Goal: Information Seeking & Learning: Learn about a topic

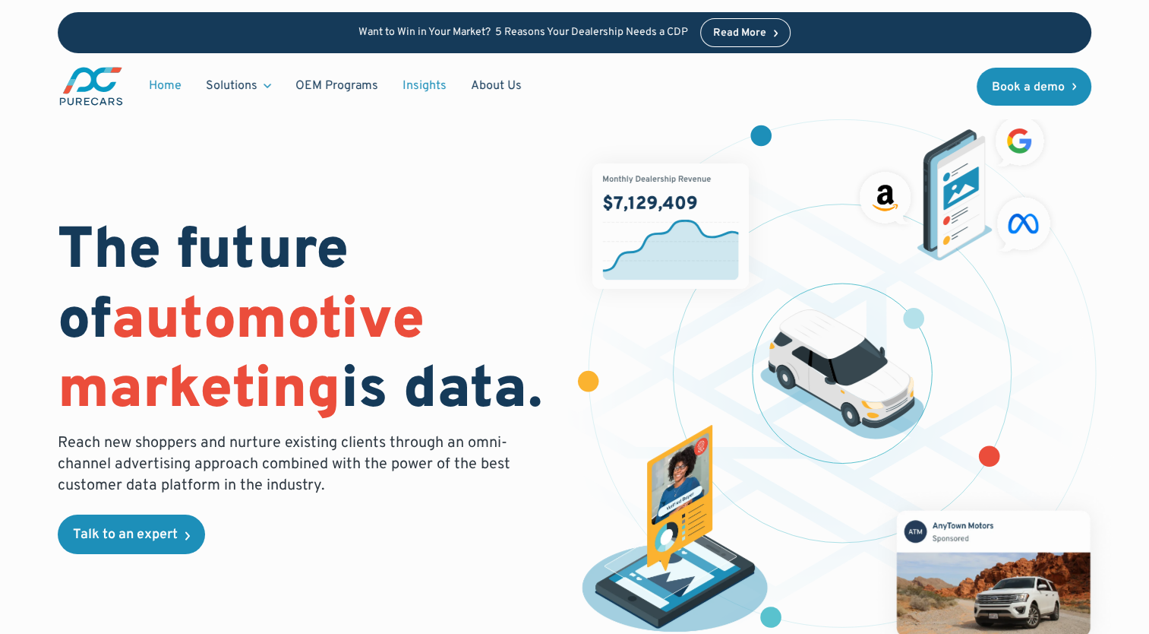
click at [441, 86] on link "Insights" at bounding box center [424, 85] width 68 height 29
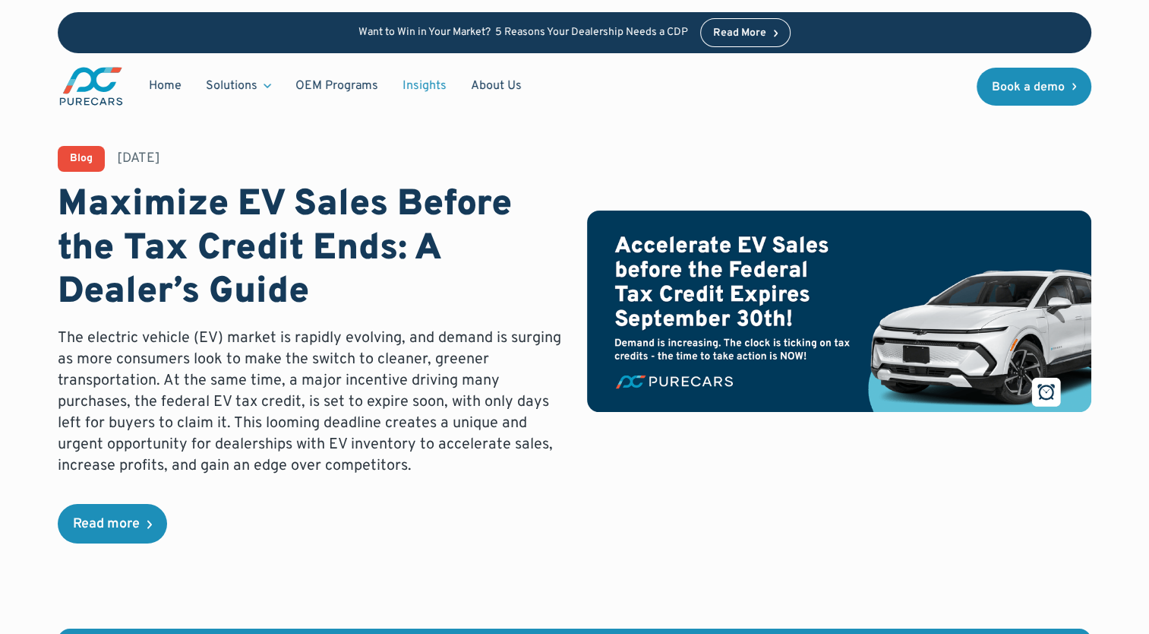
click at [231, 84] on div "Solutions" at bounding box center [232, 85] width 52 height 17
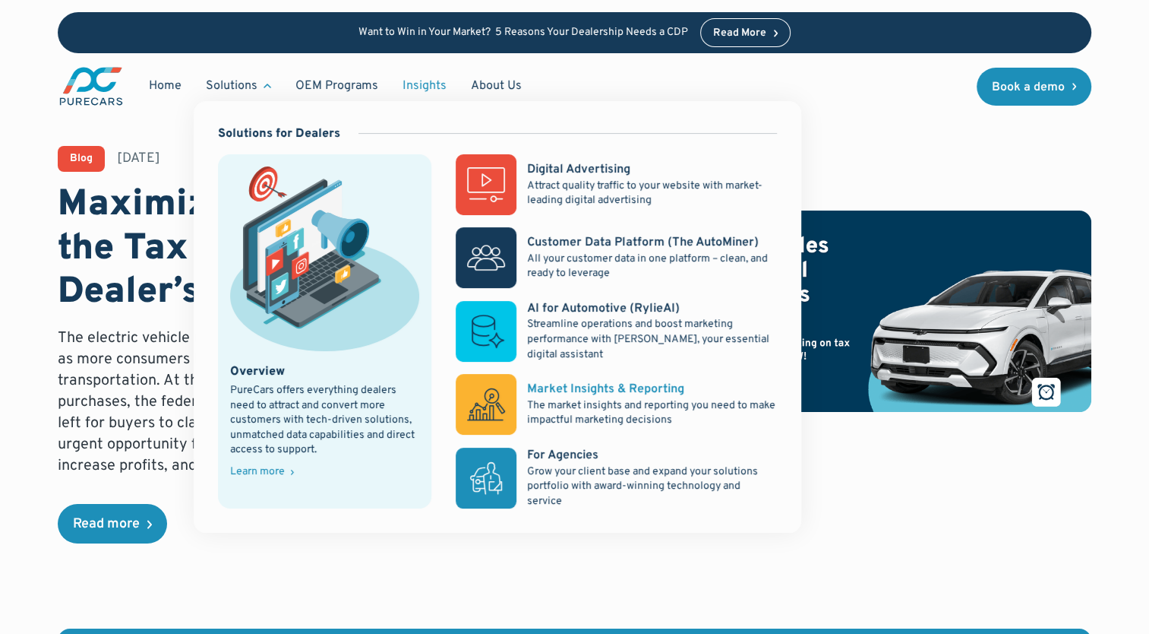
click at [571, 384] on div "Market Insights & Reporting" at bounding box center [605, 389] width 157 height 17
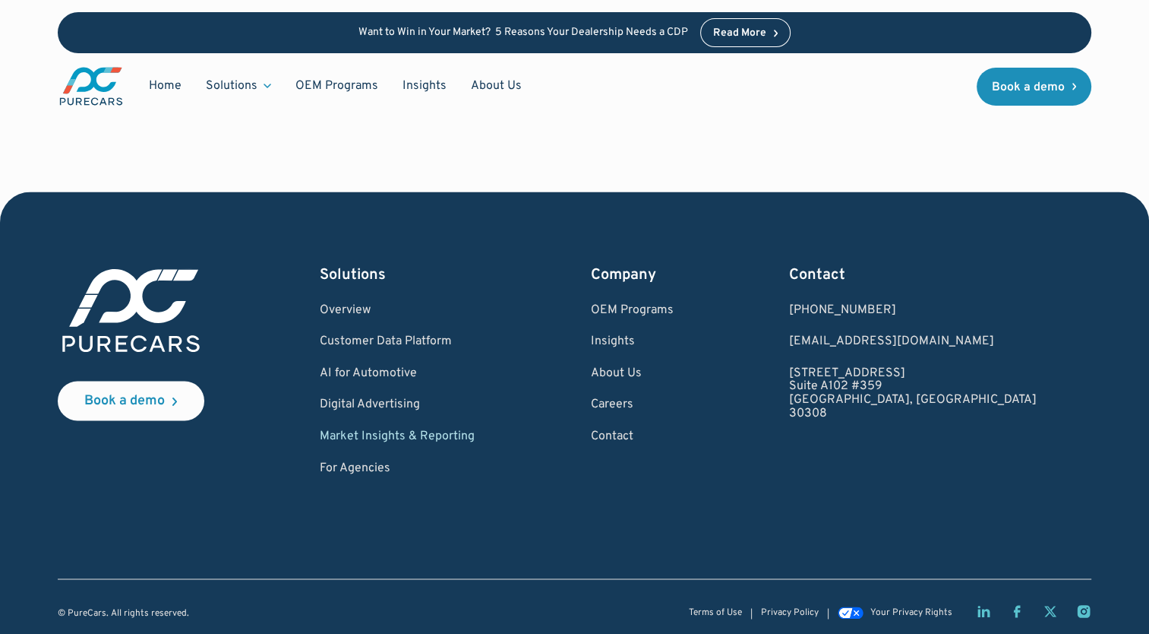
scroll to position [2174, 0]
